Goal: Transaction & Acquisition: Purchase product/service

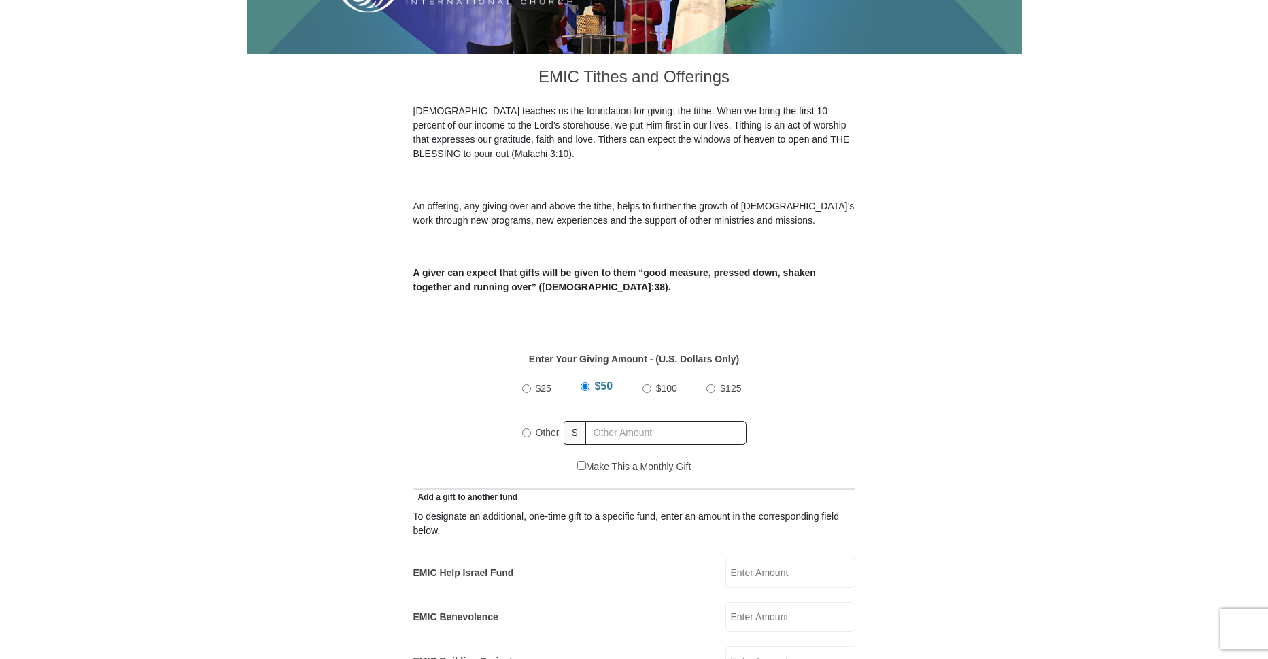
drag, startPoint x: 526, startPoint y: 418, endPoint x: 547, endPoint y: 414, distance: 21.5
click at [533, 418] on div "Other" at bounding box center [543, 433] width 42 height 30
click at [528, 428] on input "Other" at bounding box center [526, 432] width 9 height 9
radio input "true"
drag, startPoint x: 604, startPoint y: 415, endPoint x: 620, endPoint y: 424, distance: 18.0
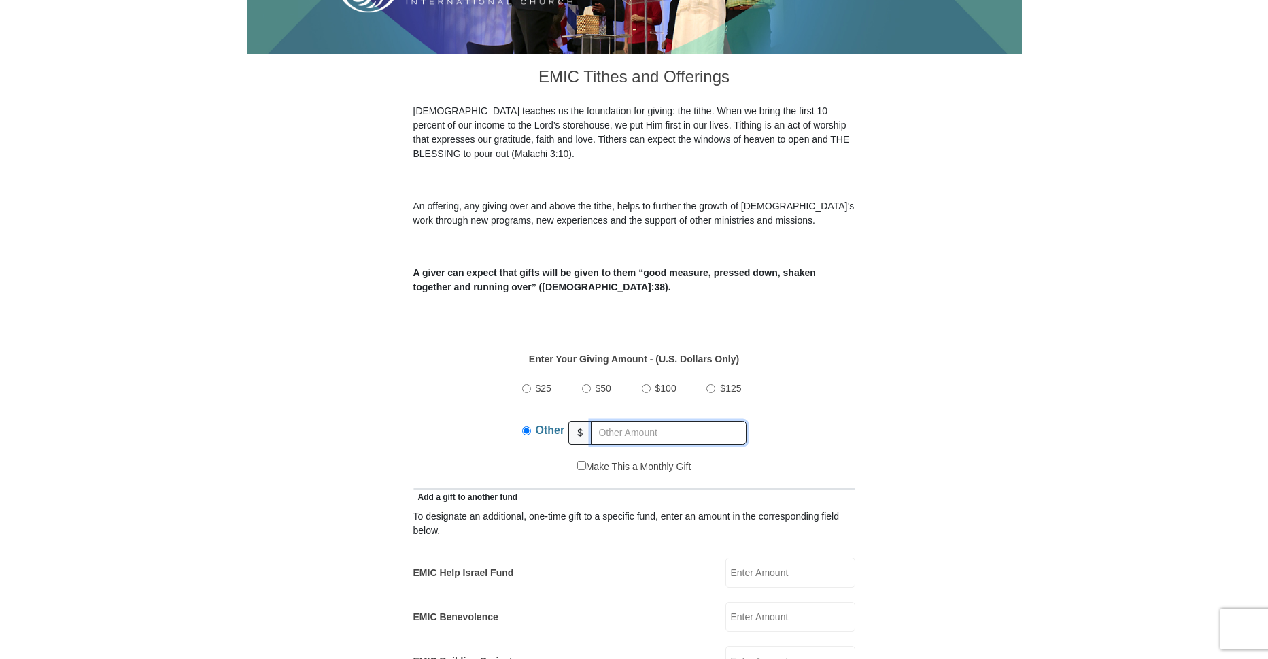
click at [604, 421] on input "text" at bounding box center [669, 433] width 156 height 24
type input "60.00"
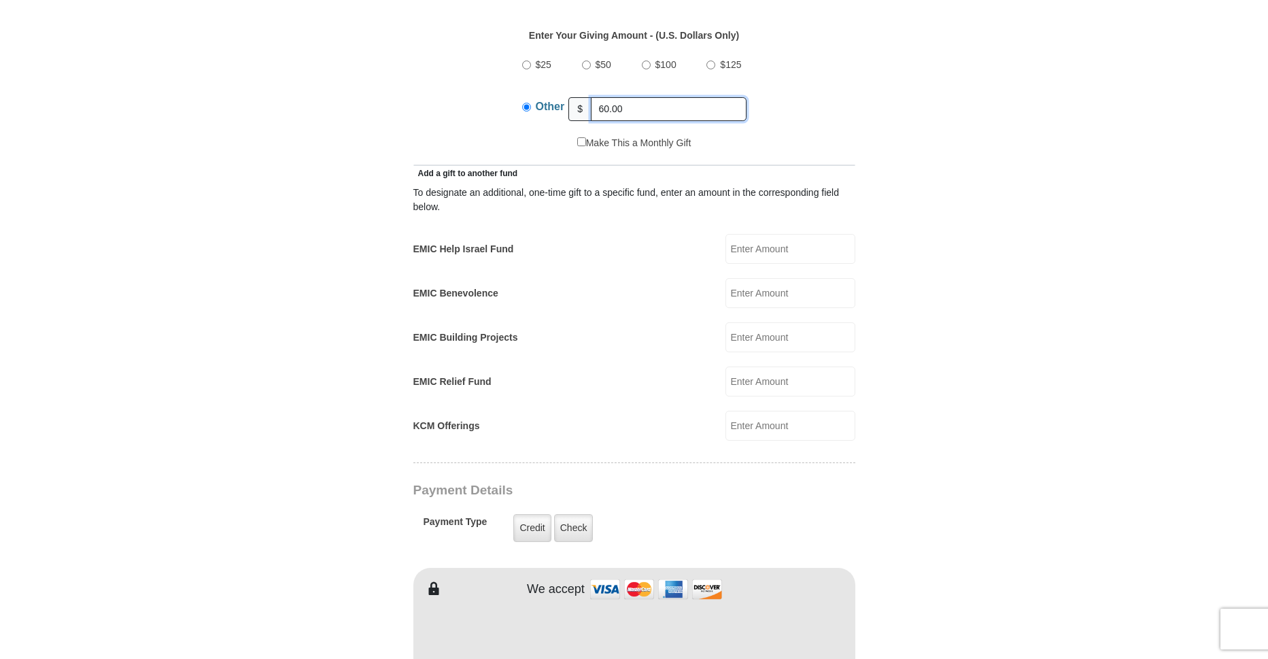
scroll to position [657, 0]
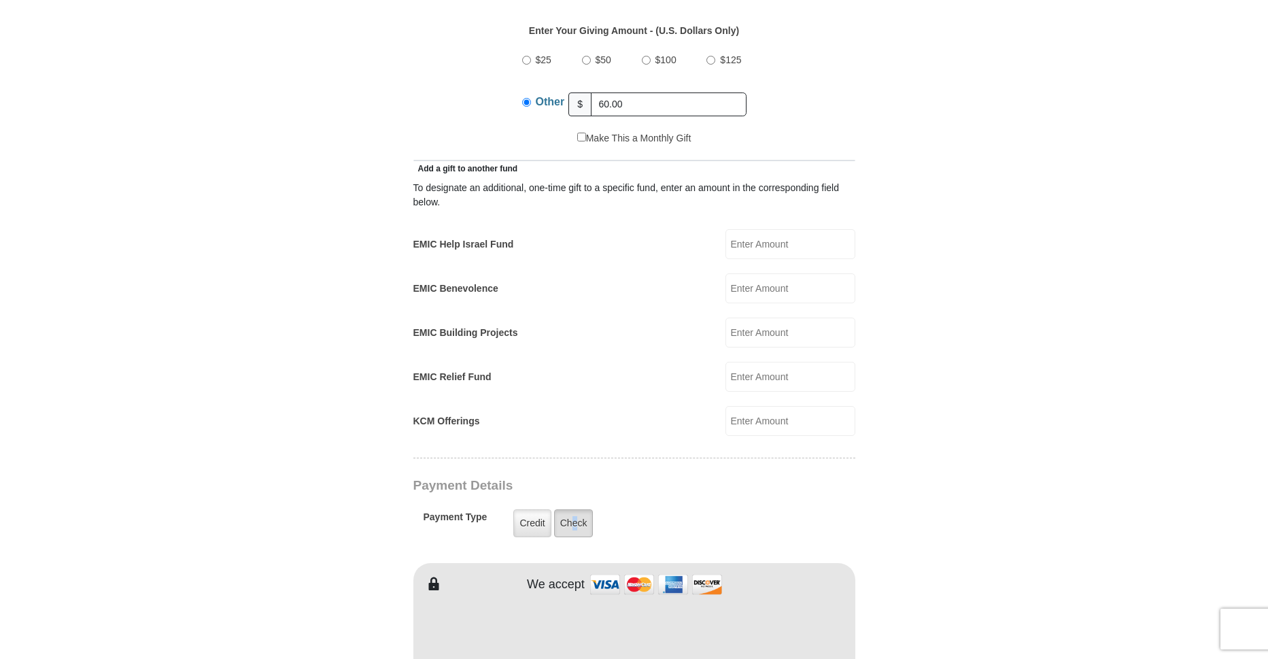
click at [575, 509] on label "Check" at bounding box center [573, 523] width 39 height 28
click at [572, 509] on label "Check" at bounding box center [573, 523] width 39 height 28
click at [0, 0] on input "Check" at bounding box center [0, 0] width 0 height 0
click at [575, 509] on label "Check" at bounding box center [573, 523] width 39 height 28
click at [0, 0] on input "Check" at bounding box center [0, 0] width 0 height 0
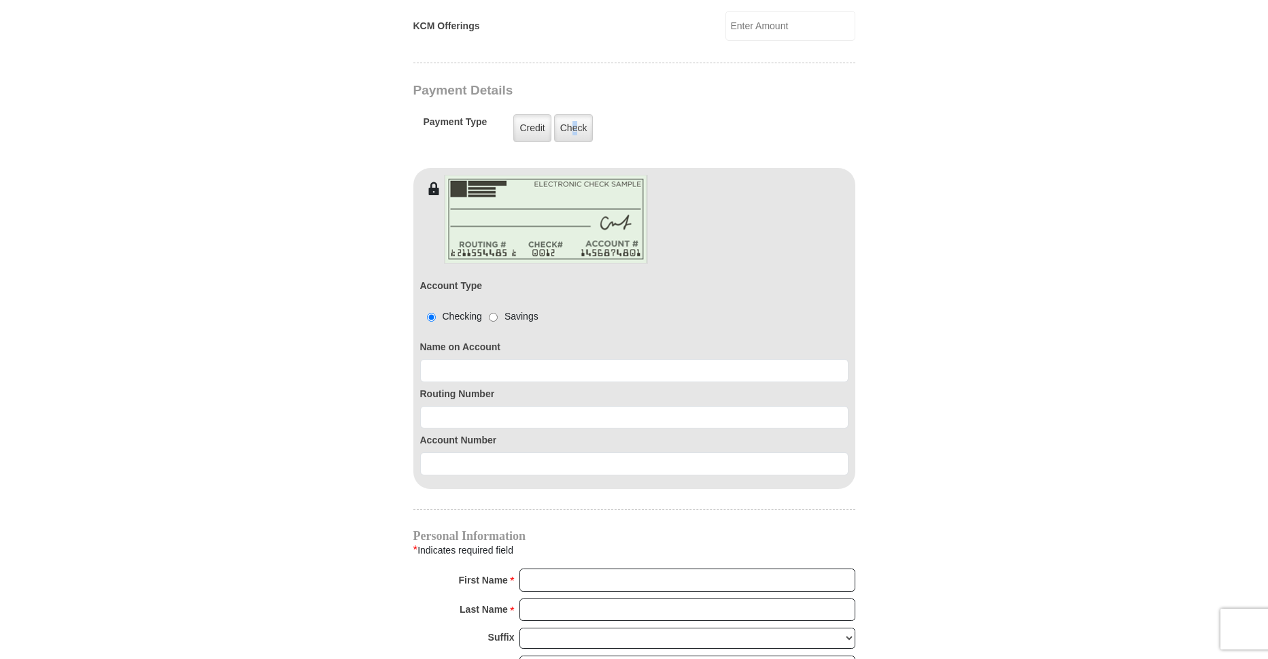
scroll to position [1060, 0]
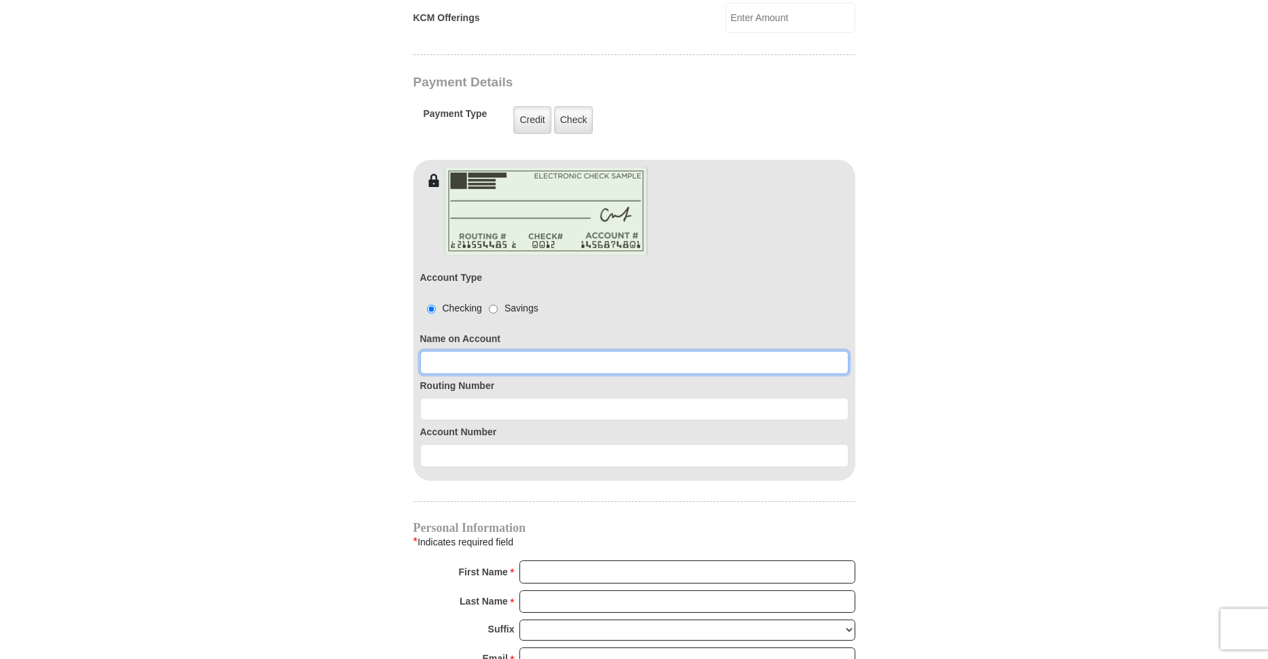
drag, startPoint x: 430, startPoint y: 347, endPoint x: 477, endPoint y: 327, distance: 51.5
click at [436, 351] on input at bounding box center [634, 362] width 428 height 23
type input "[PERSON_NAME]"
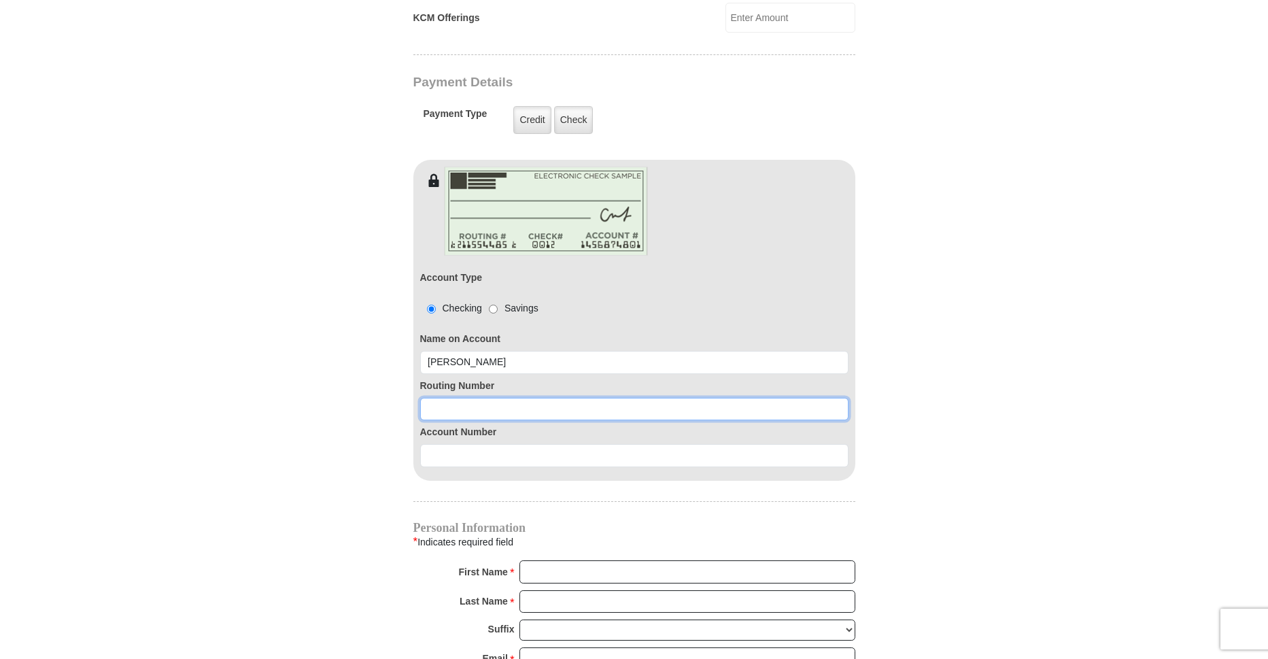
click at [442, 398] on input at bounding box center [634, 409] width 428 height 23
type input "111000025"
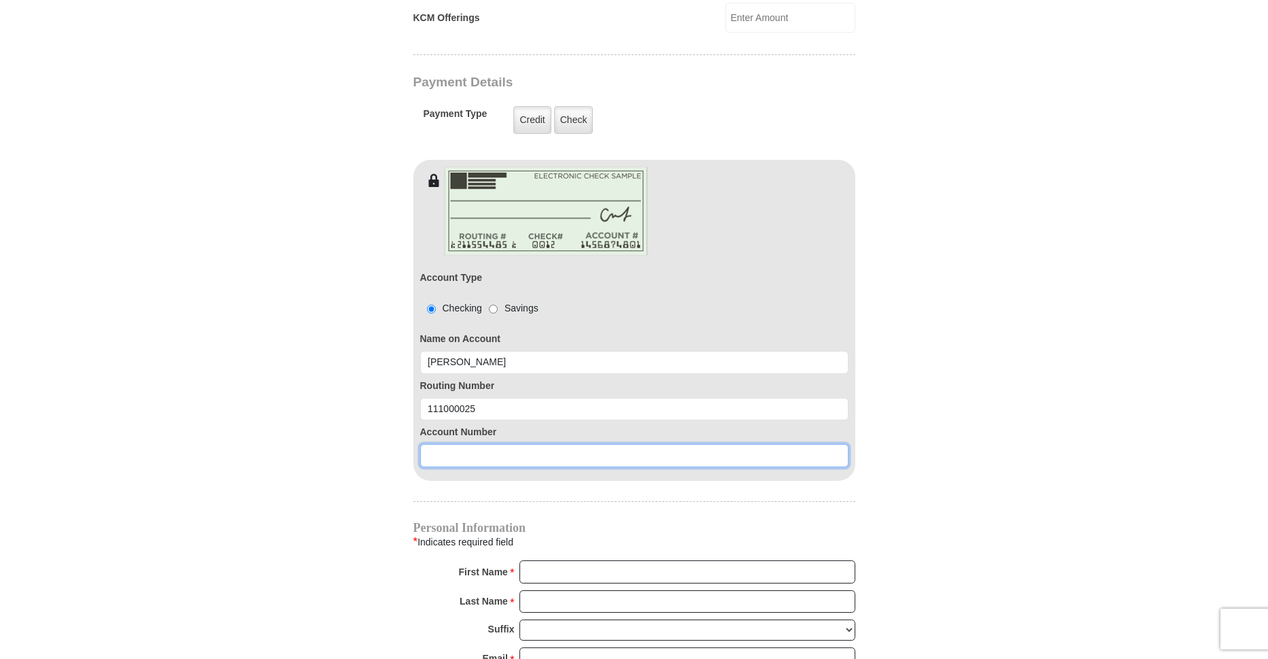
drag, startPoint x: 430, startPoint y: 439, endPoint x: 431, endPoint y: 407, distance: 32.0
click at [433, 444] on input at bounding box center [634, 455] width 428 height 23
type input "000751690395"
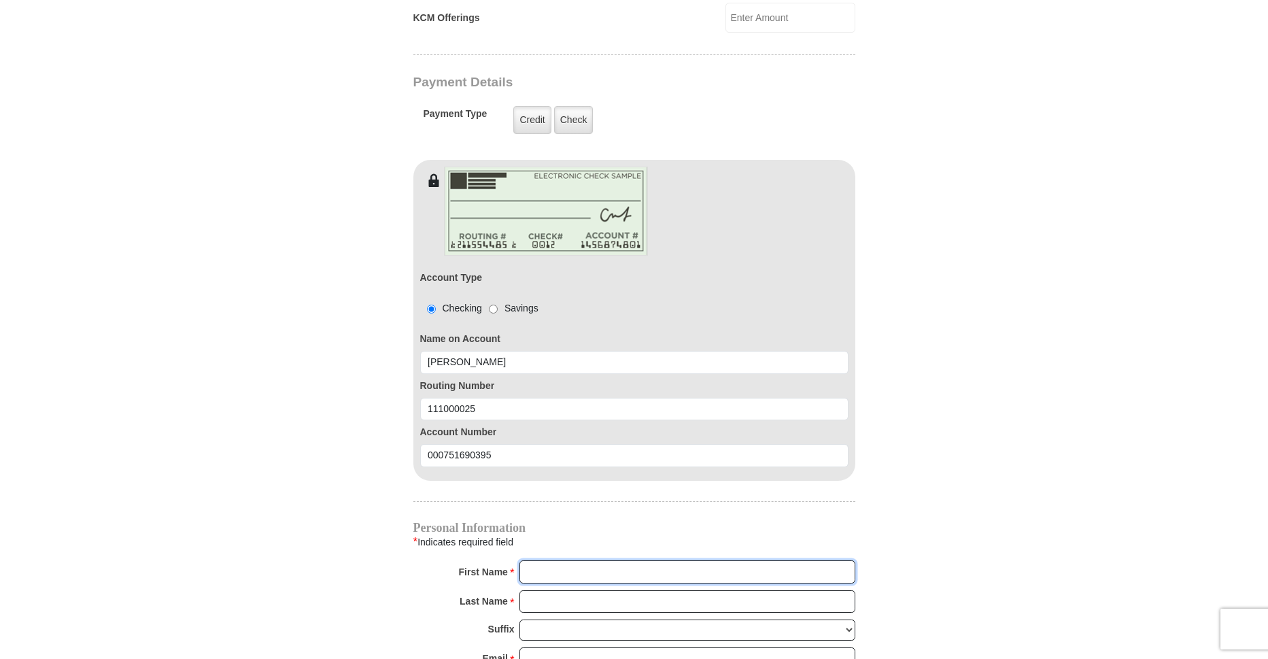
click at [531, 560] on input "First Name *" at bounding box center [688, 571] width 336 height 23
type input "[PERSON_NAME]"
type input "[EMAIL_ADDRESS][DOMAIN_NAME]"
type input "[STREET_ADDRESS]"
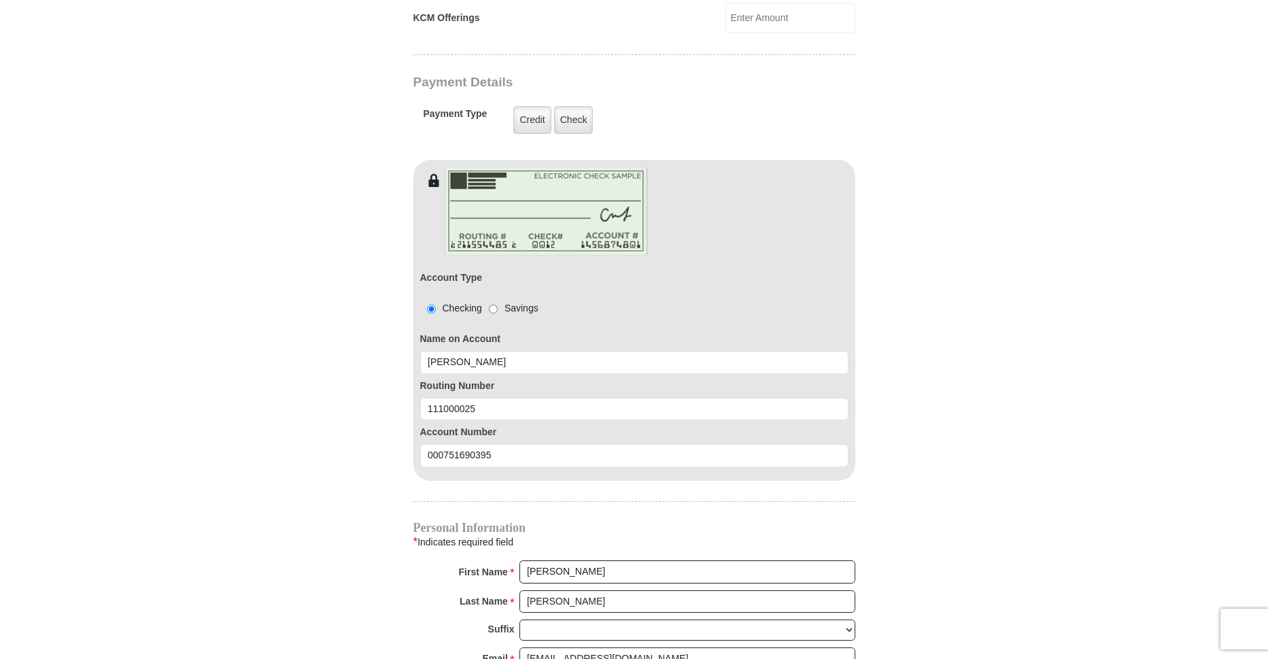
type input "Midland"
select select "[GEOGRAPHIC_DATA]"
type input "79705-2949"
type input "14326869889"
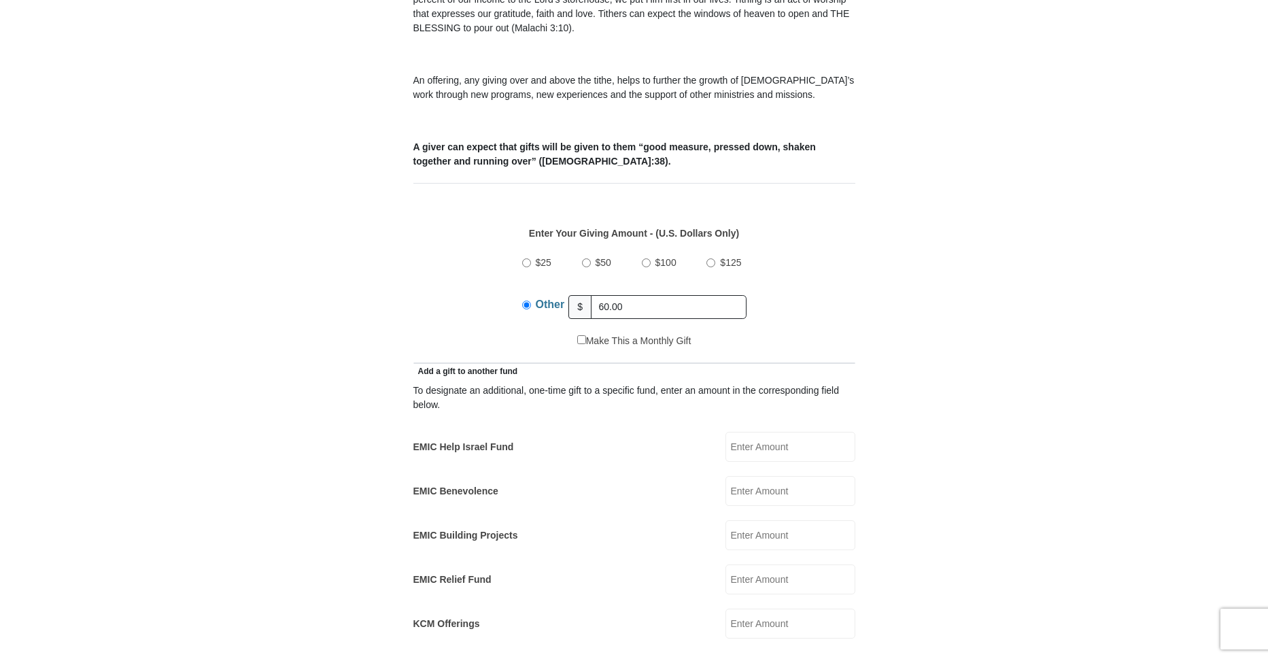
scroll to position [457, 0]
click at [739, 429] on input "EMIC Help Israel Fund" at bounding box center [791, 444] width 130 height 30
type input "25.00"
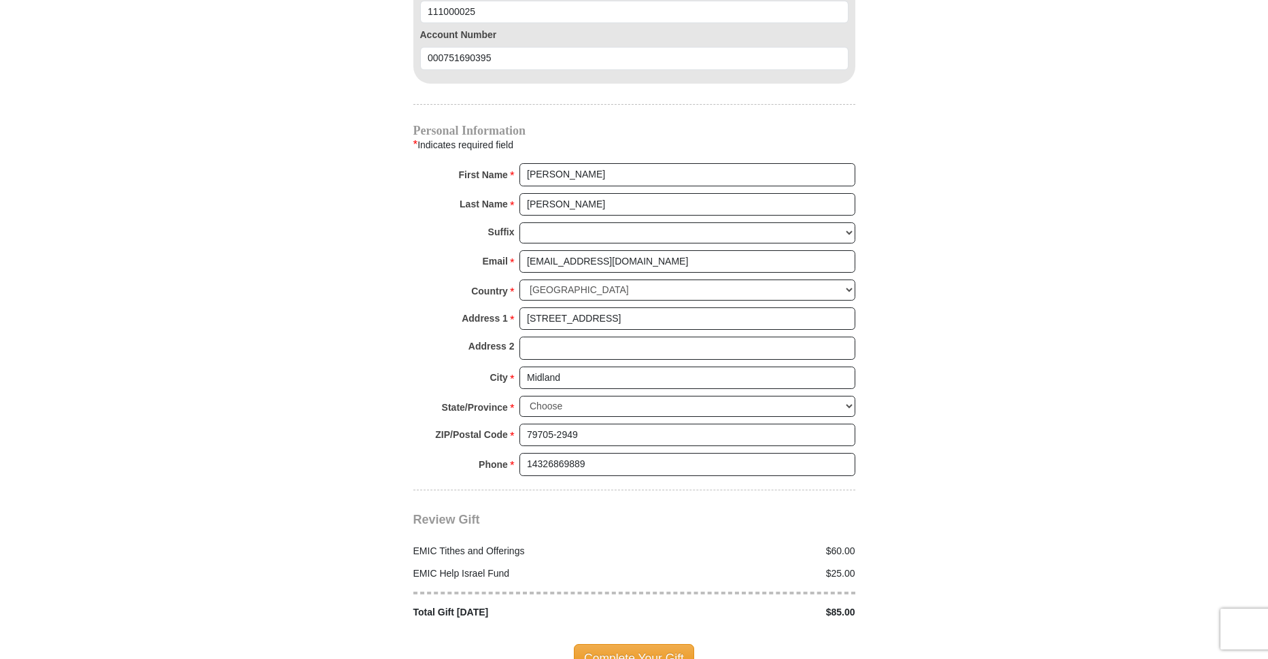
scroll to position [1547, 0]
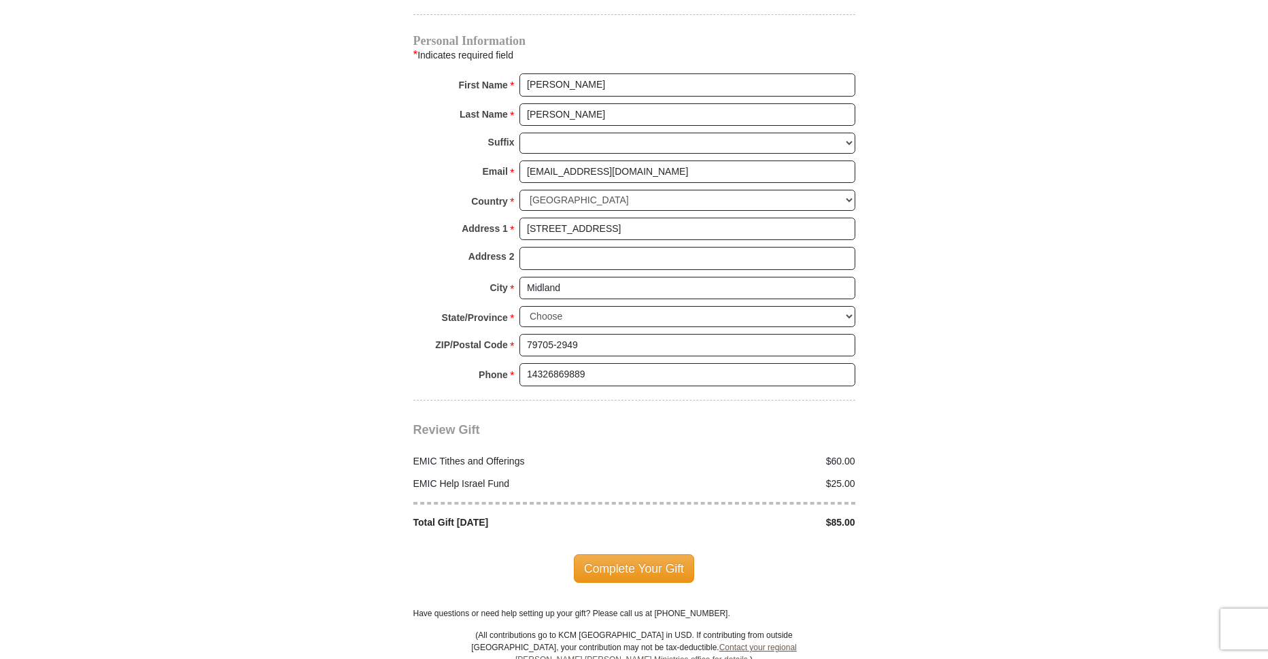
click at [630, 554] on span "Complete Your Gift" at bounding box center [634, 568] width 120 height 29
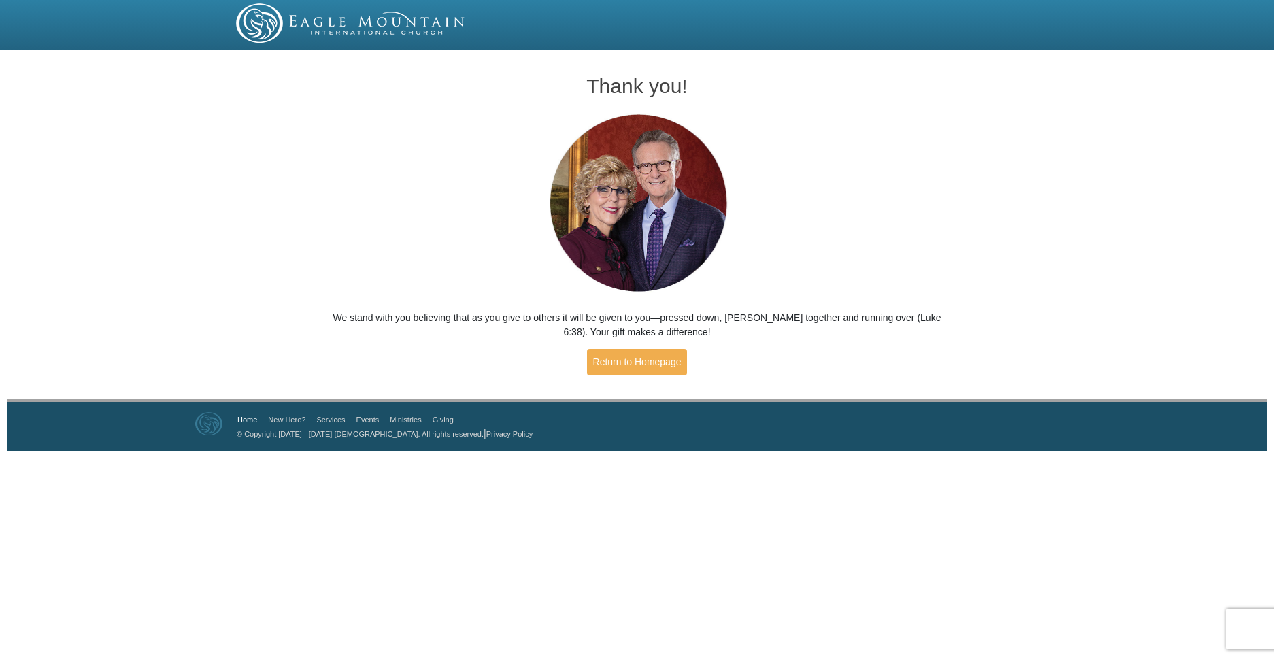
click at [244, 418] on link "Home" at bounding box center [247, 420] width 20 height 8
